Goal: Use online tool/utility: Utilize a website feature to perform a specific function

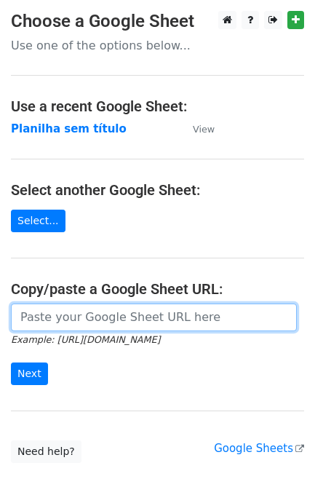
click at [117, 320] on input "url" at bounding box center [154, 317] width 286 height 28
paste input "https://docs.google.com/spreadsheets/d/11dGfEbGc57YceTrmeJPNe1kg2RUhHsyv8kR8EpL…"
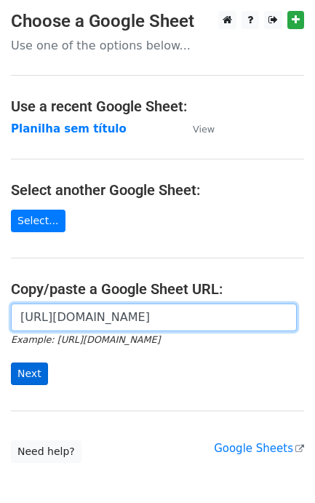
type input "[URL][DOMAIN_NAME]"
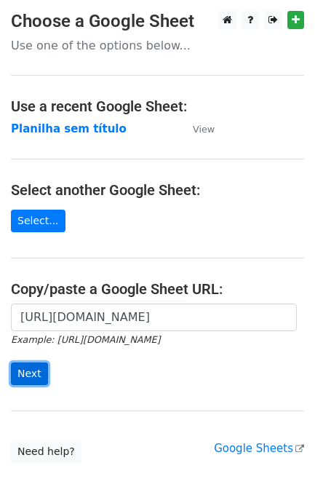
click at [33, 382] on input "Next" at bounding box center [29, 373] width 37 height 23
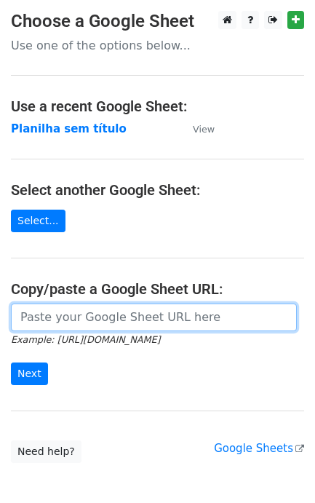
click at [75, 314] on input "url" at bounding box center [154, 317] width 286 height 28
paste input "https://docs.google.com/spreadsheets/d/11dGfEbGc57YceTrmeJPNe1kg2RUhHsyv8kR8EpL…"
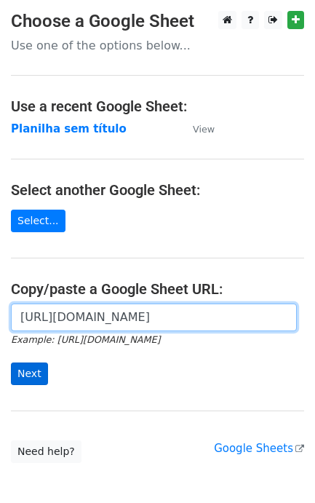
type input "[URL][DOMAIN_NAME]"
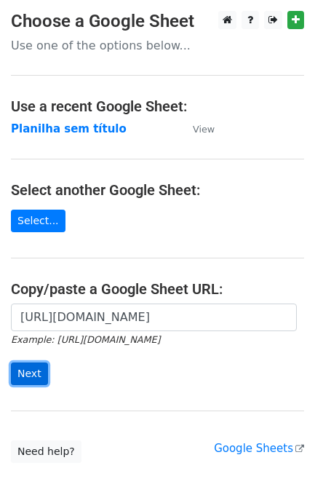
click at [36, 371] on input "Next" at bounding box center [29, 373] width 37 height 23
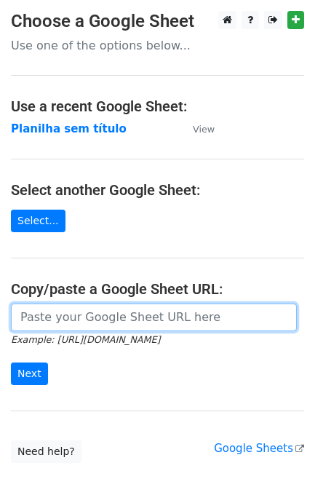
click at [41, 328] on input "url" at bounding box center [154, 317] width 286 height 28
paste input "https://docs.google.com/spreadsheets/d/11dGfEbGc57YceTrmeJPNe1kg2RUhHsyv8kR8EpL…"
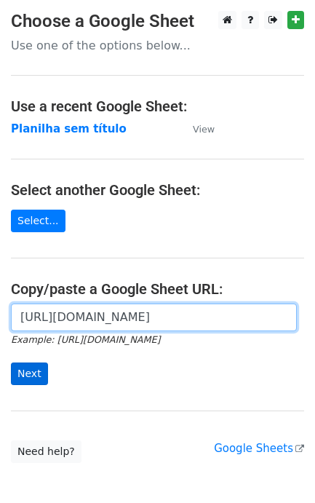
type input "https://docs.google.com/spreadsheets/d/11dGfEbGc57YceTrmeJPNe1kg2RUhHsyv8kR8EpL…"
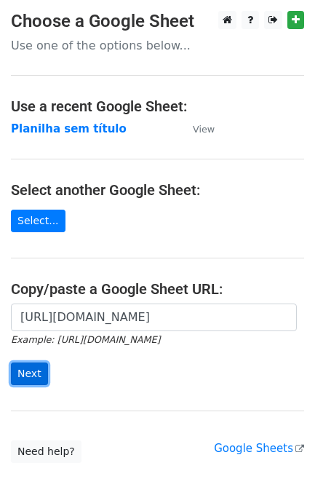
scroll to position [0, 0]
click at [40, 368] on input "Next" at bounding box center [29, 373] width 37 height 23
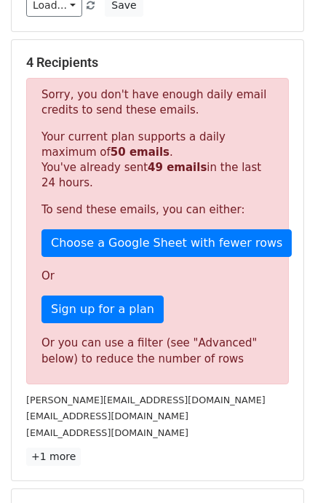
scroll to position [182, 0]
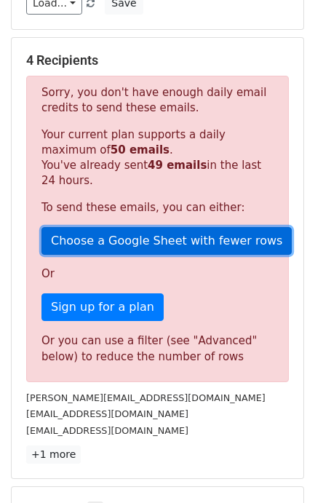
click at [197, 248] on link "Choose a Google Sheet with fewer rows" at bounding box center [166, 241] width 250 height 28
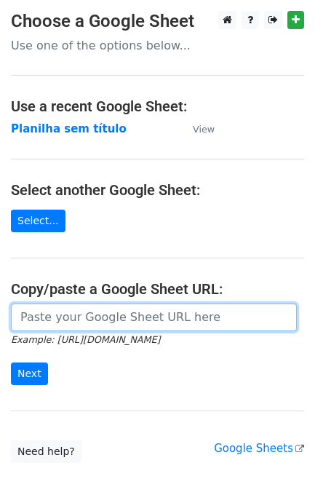
click at [106, 325] on input "url" at bounding box center [154, 317] width 286 height 28
paste input "[URL][DOMAIN_NAME]"
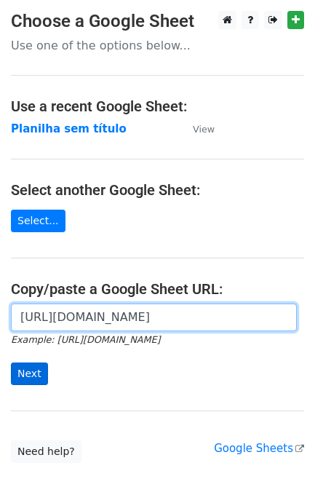
type input "[URL][DOMAIN_NAME]"
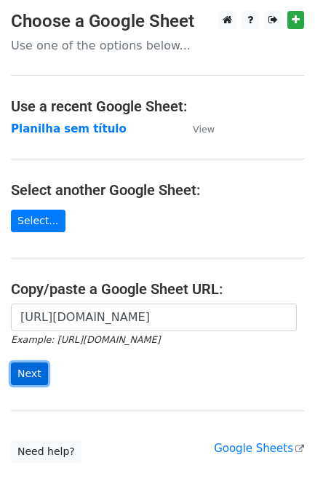
click at [33, 373] on input "Next" at bounding box center [29, 373] width 37 height 23
